Goal: Task Accomplishment & Management: Use online tool/utility

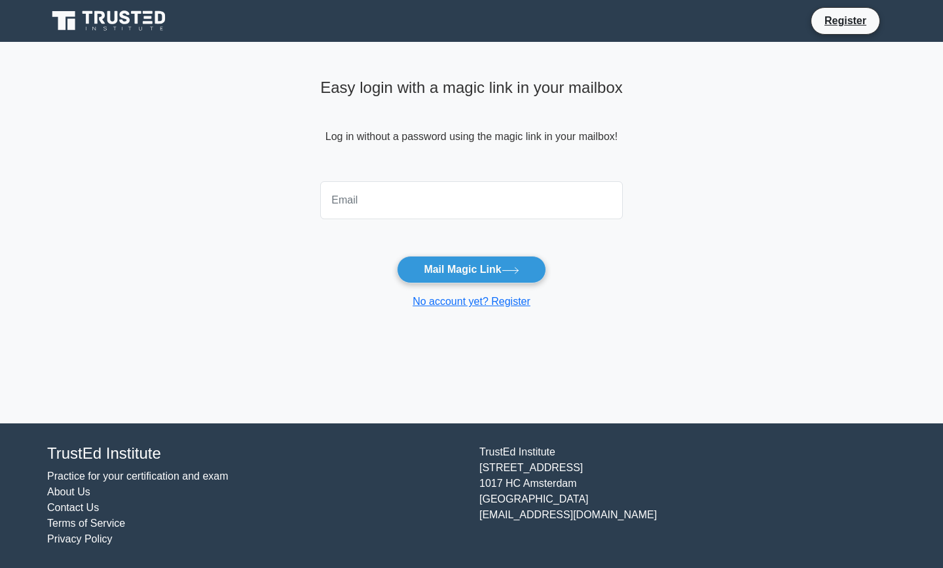
click at [139, 15] on icon at bounding box center [110, 21] width 126 height 25
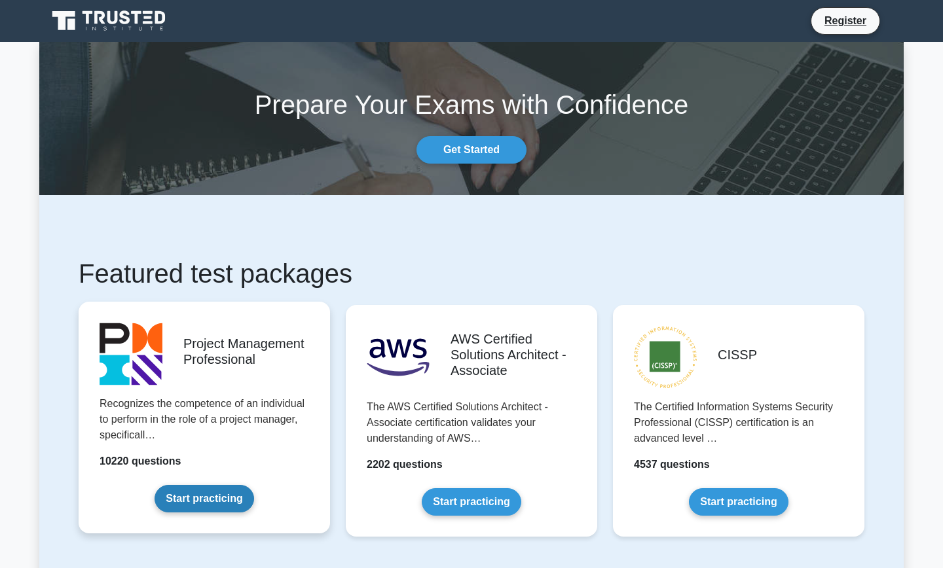
click at [211, 504] on link "Start practicing" at bounding box center [204, 499] width 99 height 28
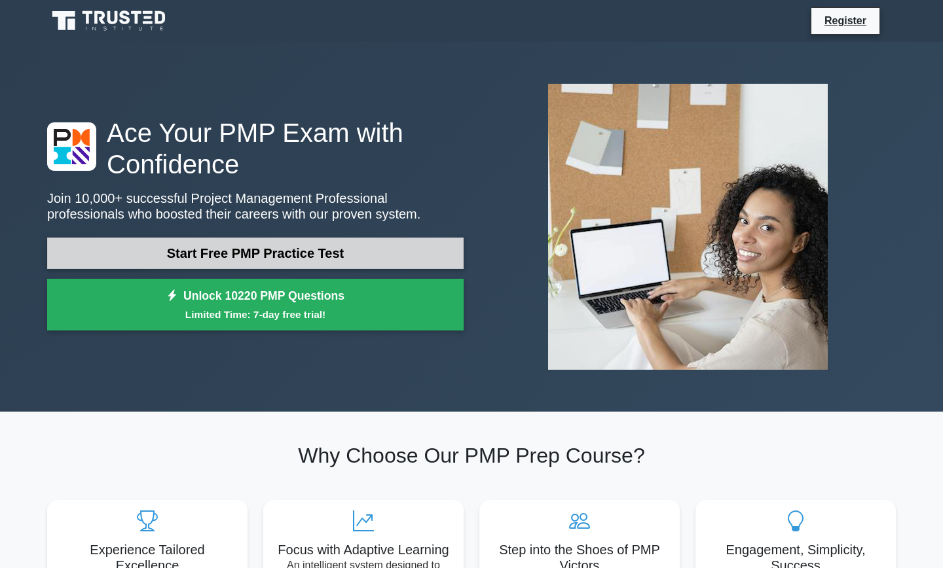
click at [333, 251] on link "Start Free PMP Practice Test" at bounding box center [255, 253] width 416 height 31
